Goal: Understand process/instructions: Learn about a topic

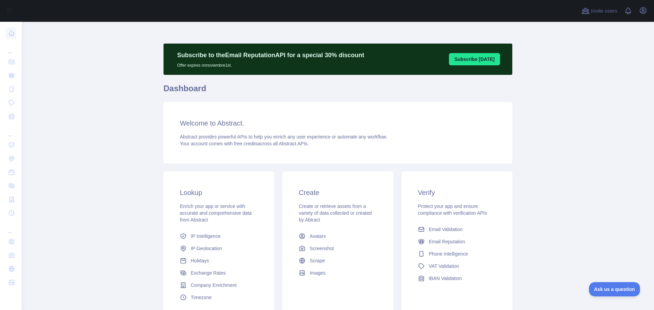
click at [203, 247] on span "IP Geolocation" at bounding box center [206, 248] width 31 height 7
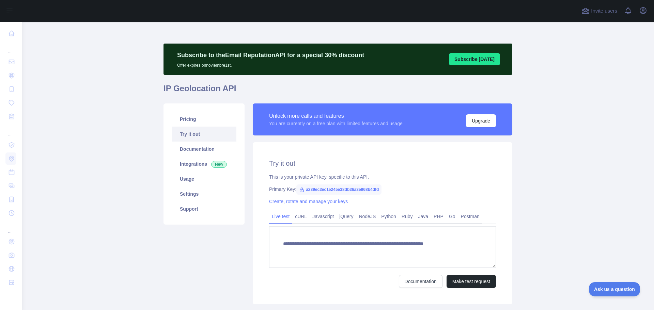
type textarea "**********"
click at [330, 188] on span "a239ec3ec1e245e38db36a3e968b4dfd" at bounding box center [338, 190] width 85 height 10
copy span "a239ec3ec1e245e38db36a3e968b4dfd"
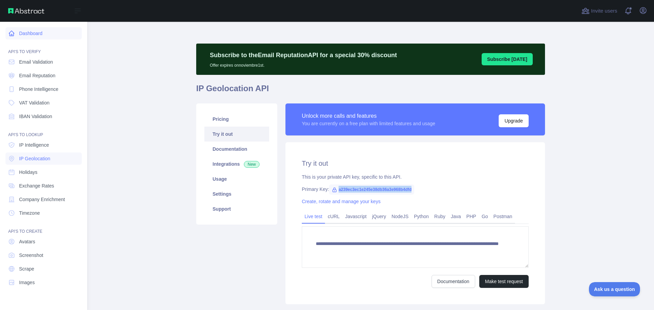
click at [40, 38] on link "Dashboard" at bounding box center [43, 33] width 76 height 12
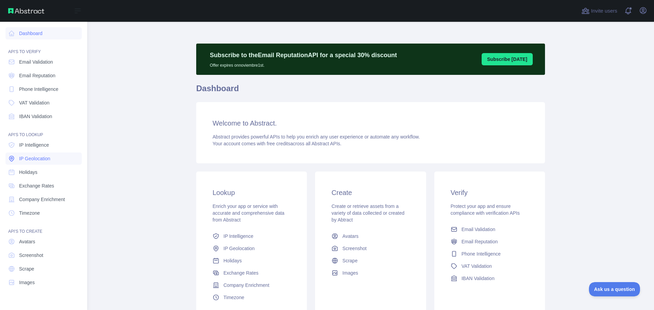
click at [46, 159] on span "IP Geolocation" at bounding box center [34, 158] width 31 height 7
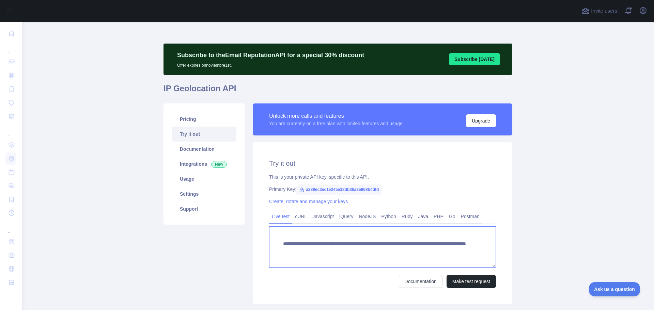
drag, startPoint x: 366, startPoint y: 244, endPoint x: 274, endPoint y: 244, distance: 92.3
click at [274, 244] on textarea "**********" at bounding box center [382, 248] width 227 height 42
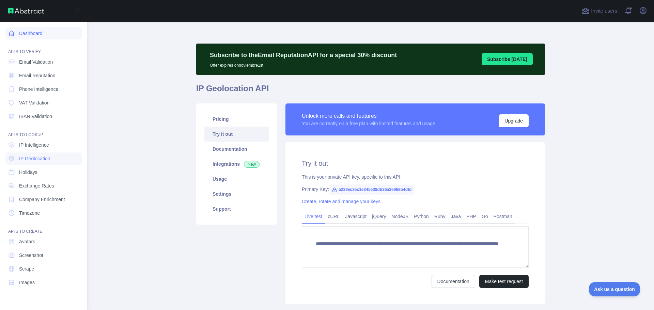
click at [19, 35] on link "Dashboard" at bounding box center [43, 33] width 76 height 12
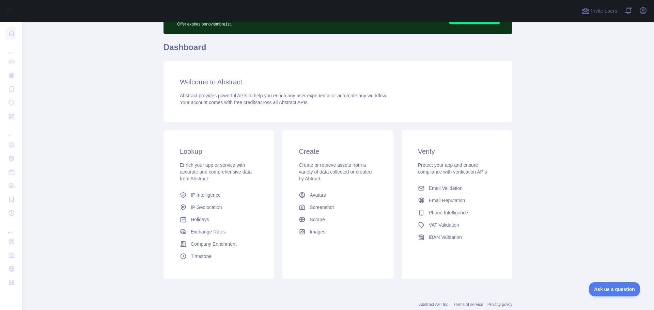
scroll to position [60, 0]
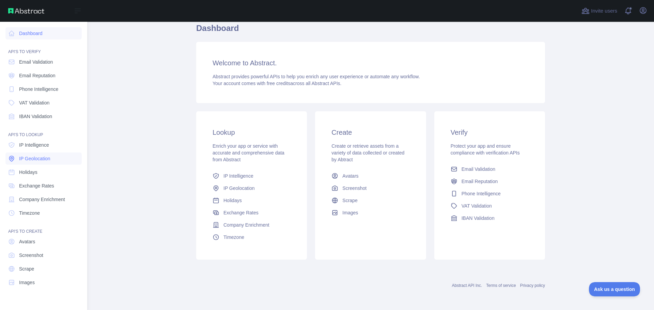
click at [54, 160] on link "IP Geolocation" at bounding box center [43, 159] width 76 height 12
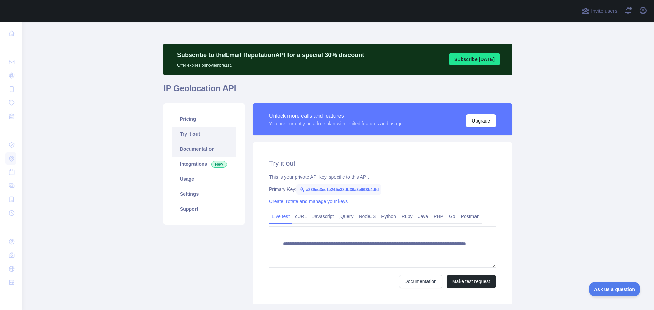
click at [196, 153] on link "Documentation" at bounding box center [204, 149] width 65 height 15
